Goal: Find specific page/section: Find specific page/section

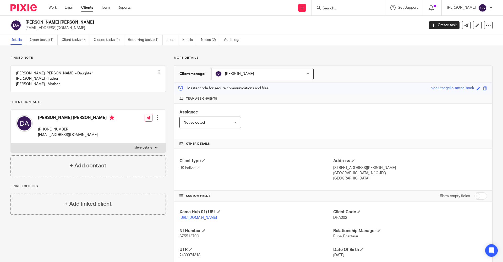
scroll to position [57, 0]
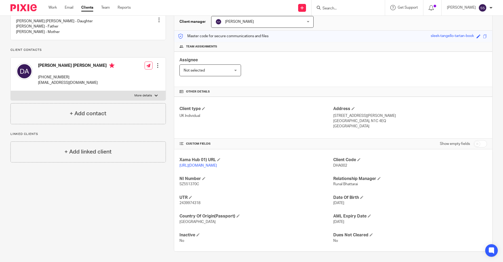
click at [340, 8] on input "Search" at bounding box center [345, 8] width 47 height 5
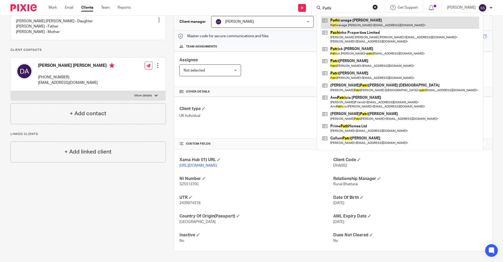
type input "Pathi"
click at [340, 21] on link at bounding box center [400, 23] width 158 height 12
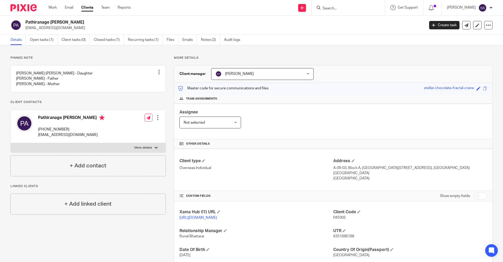
drag, startPoint x: 25, startPoint y: 21, endPoint x: 93, endPoint y: 25, distance: 68.0
click at [93, 25] on div "Pathiranage Mahes Amarasekera dharitri94@gmail.com" at bounding box center [215, 25] width 411 height 11
copy h2 "Pathiranage Mahes Amarasekera"
drag, startPoint x: 390, startPoint y: 192, endPoint x: 395, endPoint y: 195, distance: 5.9
click at [390, 194] on div "Show empty fields" at bounding box center [410, 196] width 154 height 10
